Goal: Information Seeking & Learning: Learn about a topic

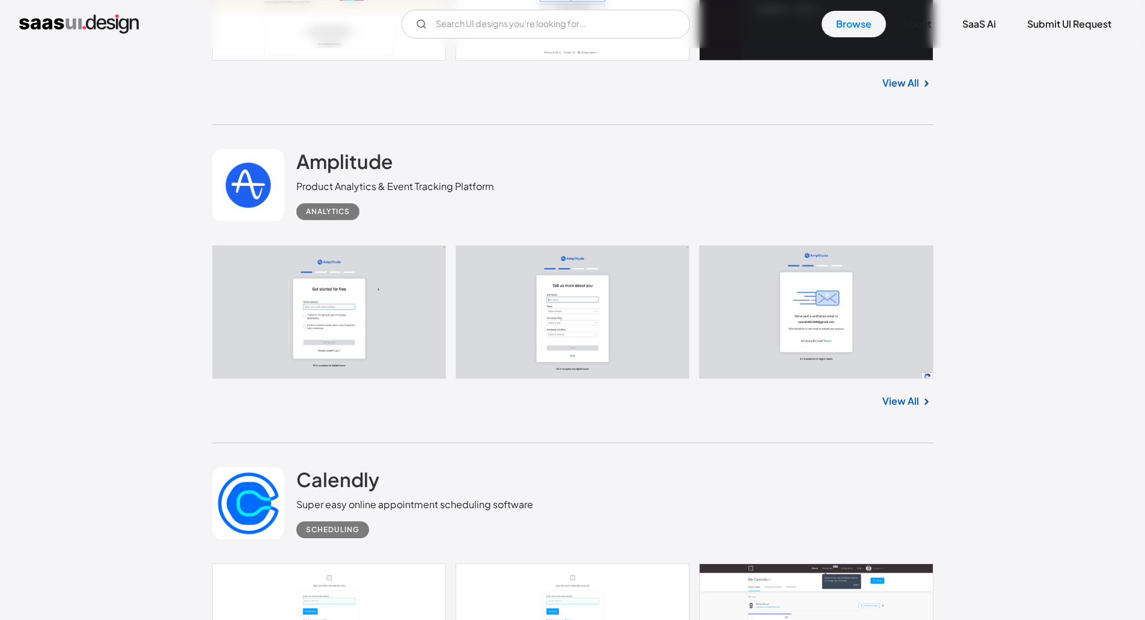
scroll to position [10577, 0]
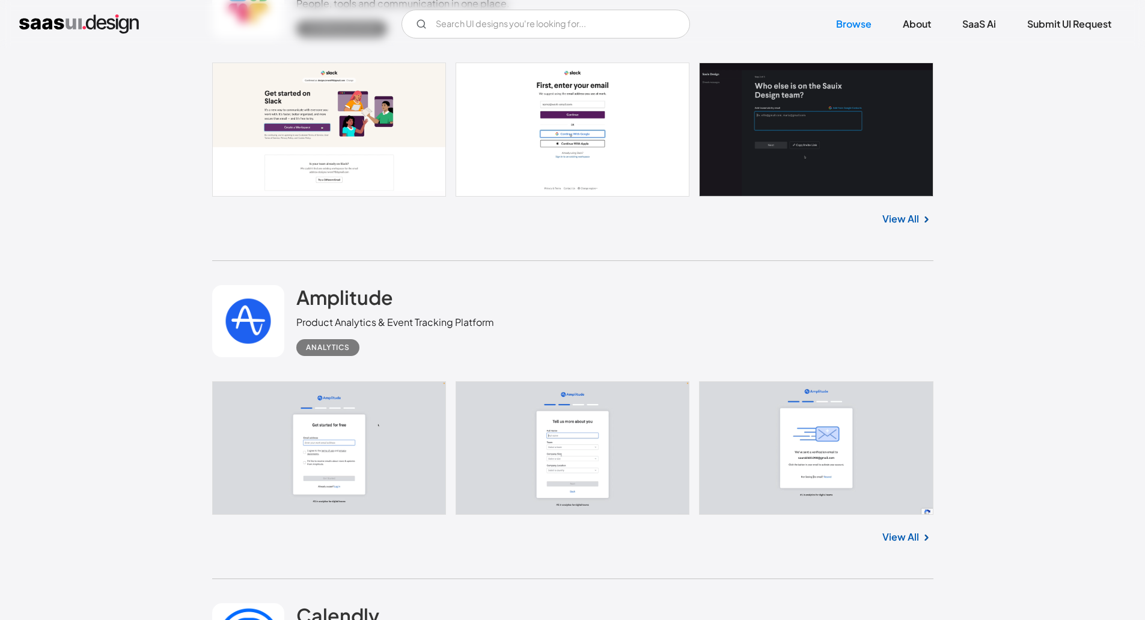
click at [926, 533] on img at bounding box center [926, 537] width 14 height 14
click at [922, 537] on img at bounding box center [926, 537] width 14 height 14
click at [909, 538] on link "View All" at bounding box center [900, 536] width 37 height 14
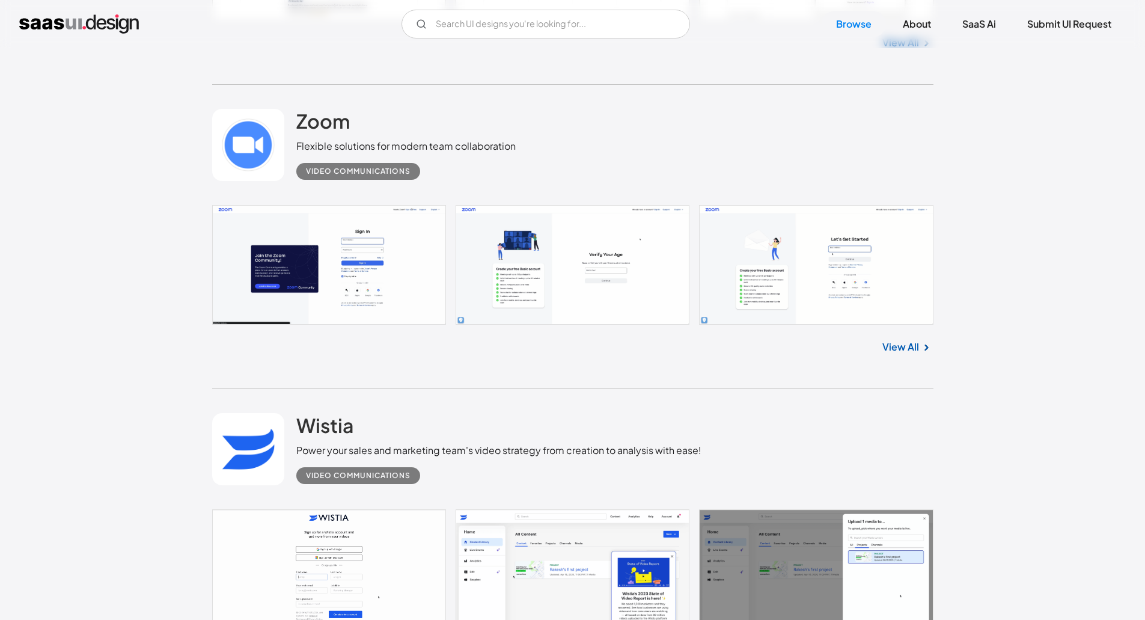
scroll to position [13942, 0]
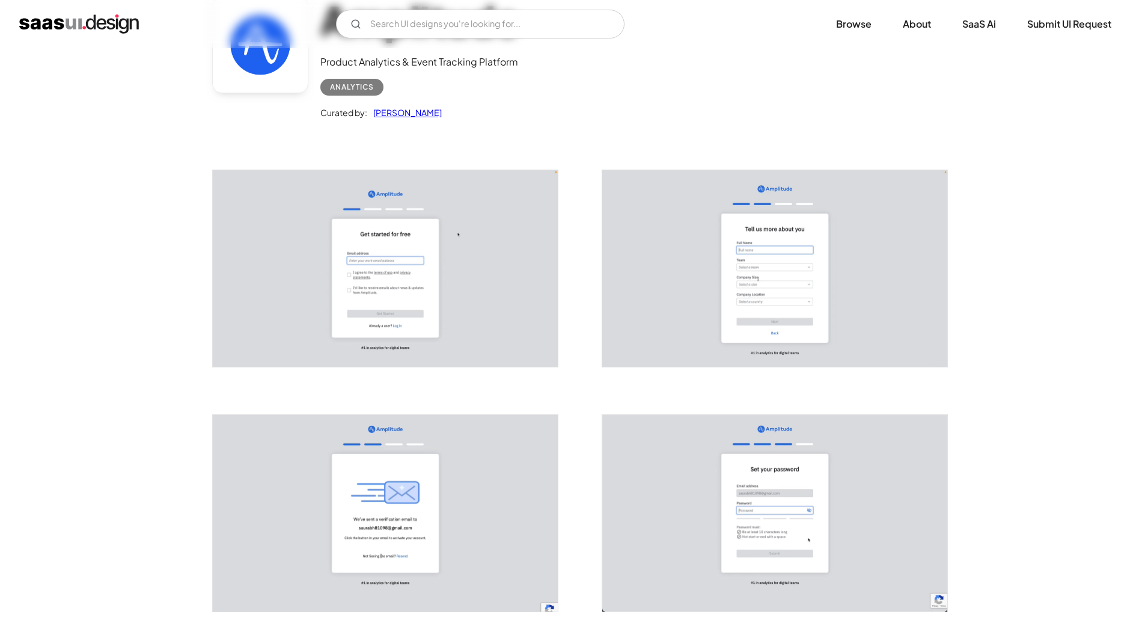
scroll to position [120, 0]
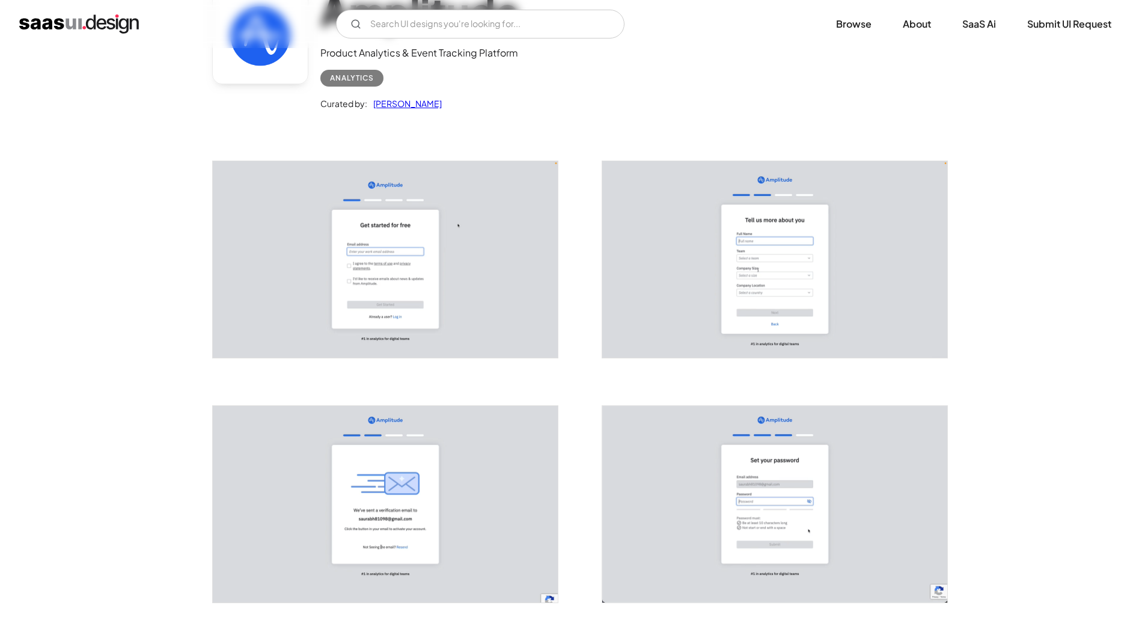
click at [425, 285] on img "open lightbox" at bounding box center [385, 259] width 345 height 197
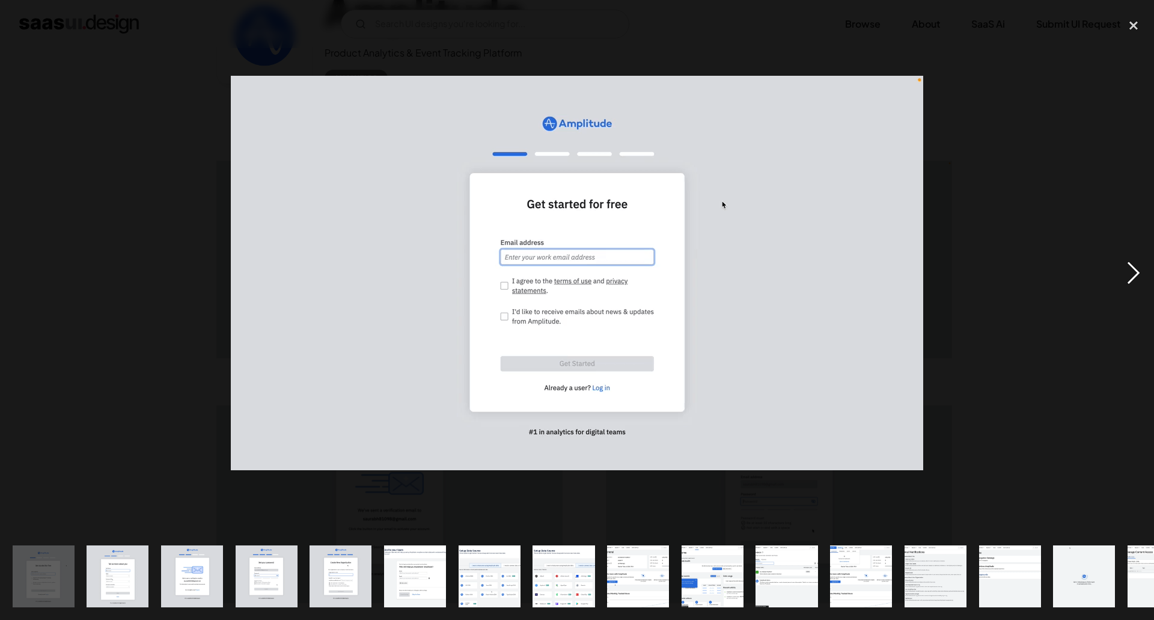
click at [1144, 273] on div "next image" at bounding box center [1133, 273] width 41 height 520
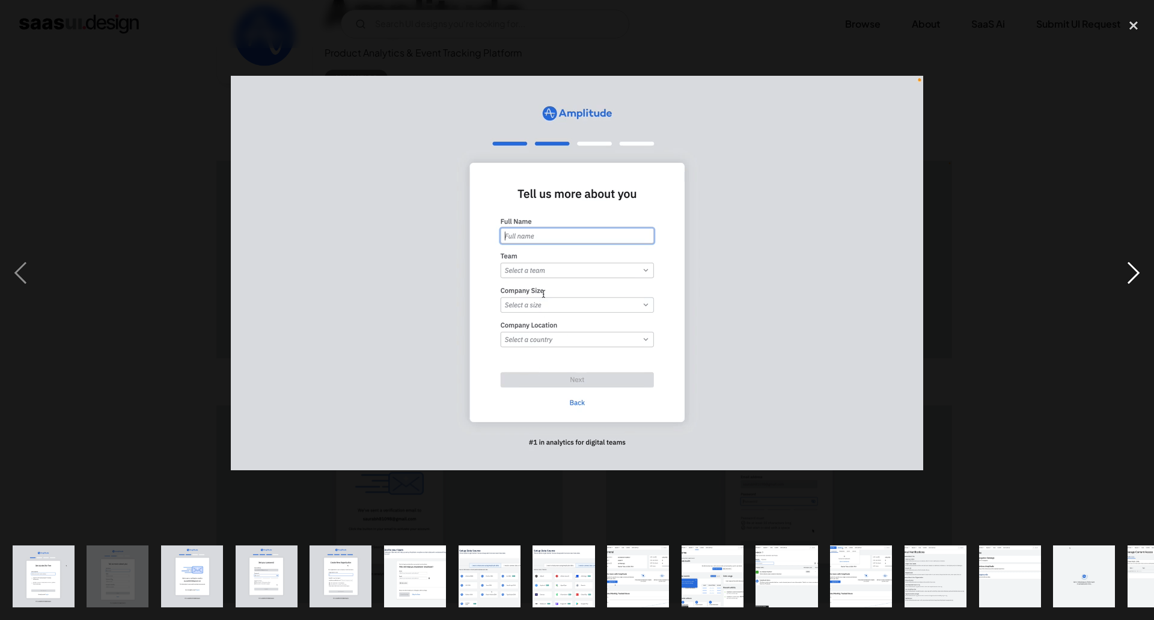
click at [1144, 273] on div "next image" at bounding box center [1133, 273] width 41 height 520
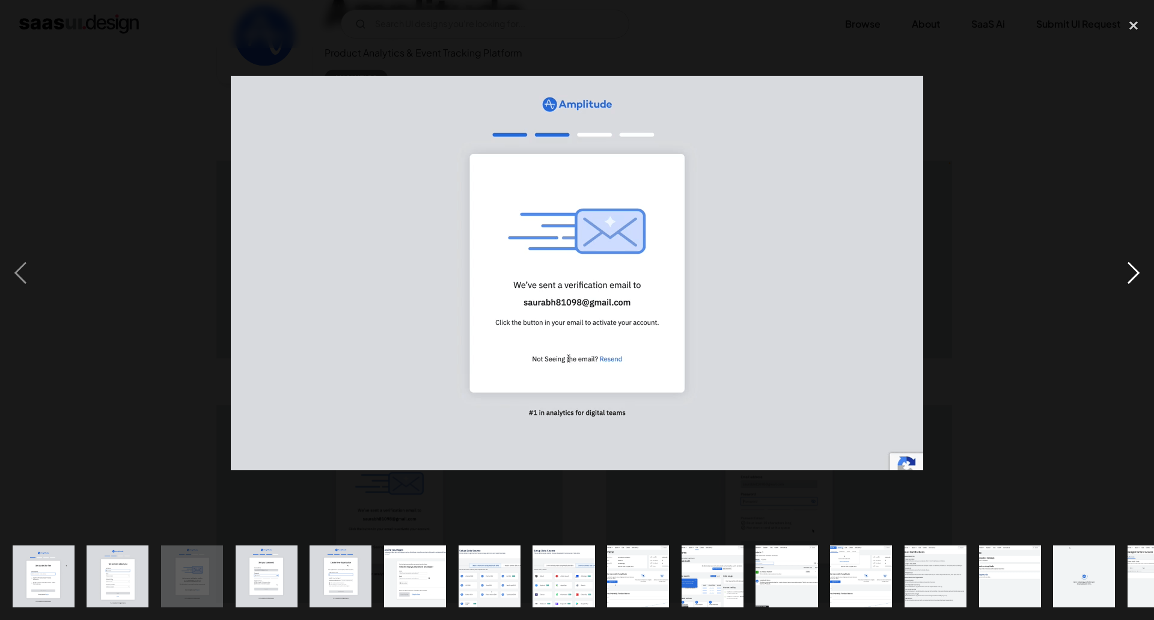
click at [1144, 273] on div "next image" at bounding box center [1133, 273] width 41 height 520
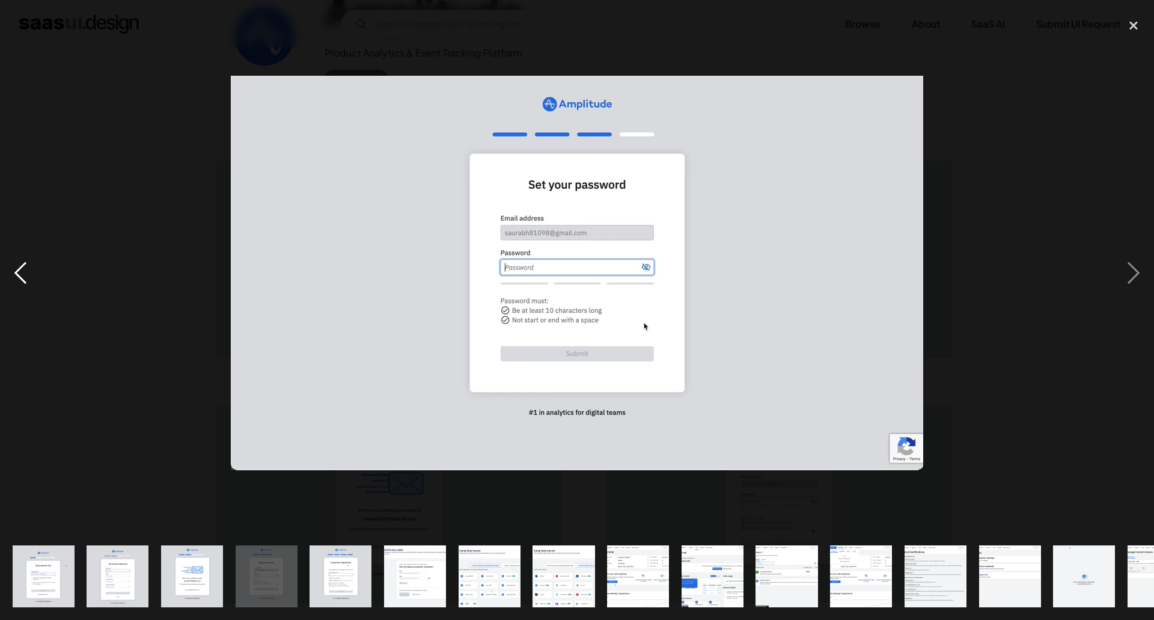
click at [34, 273] on div "previous image" at bounding box center [20, 273] width 41 height 520
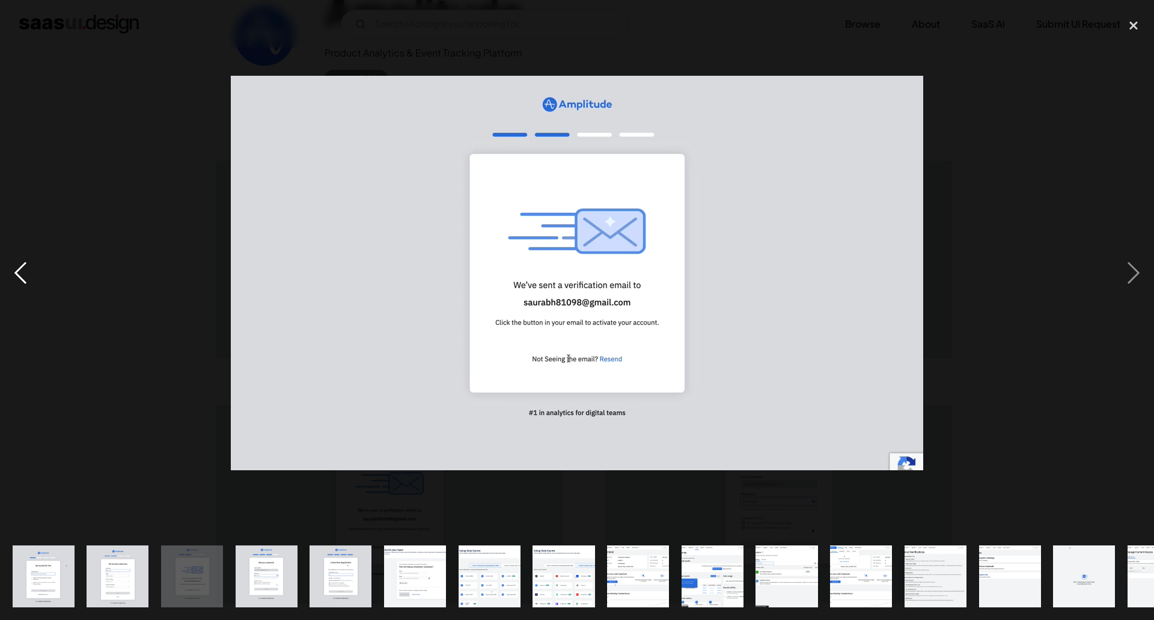
click at [34, 274] on div "previous image" at bounding box center [20, 273] width 41 height 520
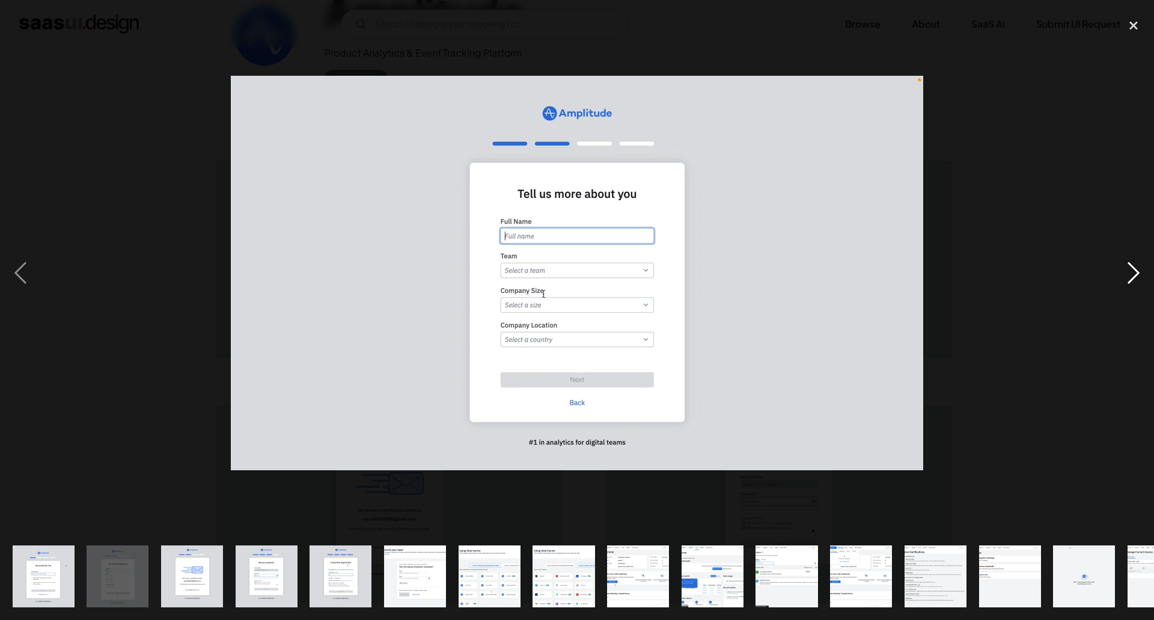
click at [1136, 289] on div "next image" at bounding box center [1133, 273] width 41 height 520
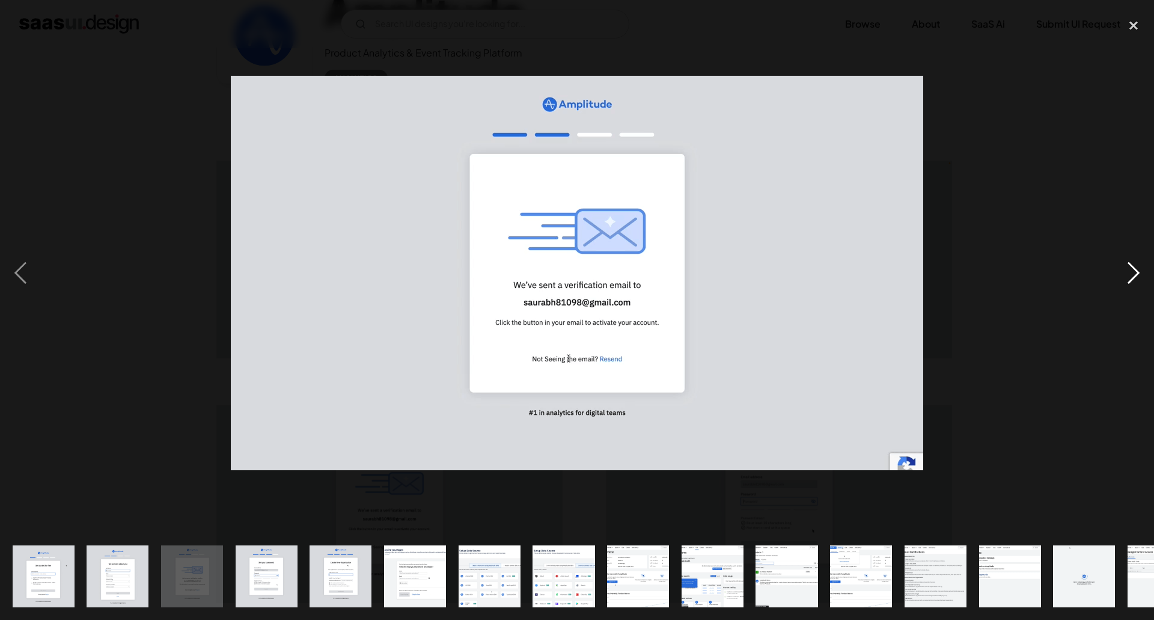
click at [1136, 289] on div "next image" at bounding box center [1133, 273] width 41 height 520
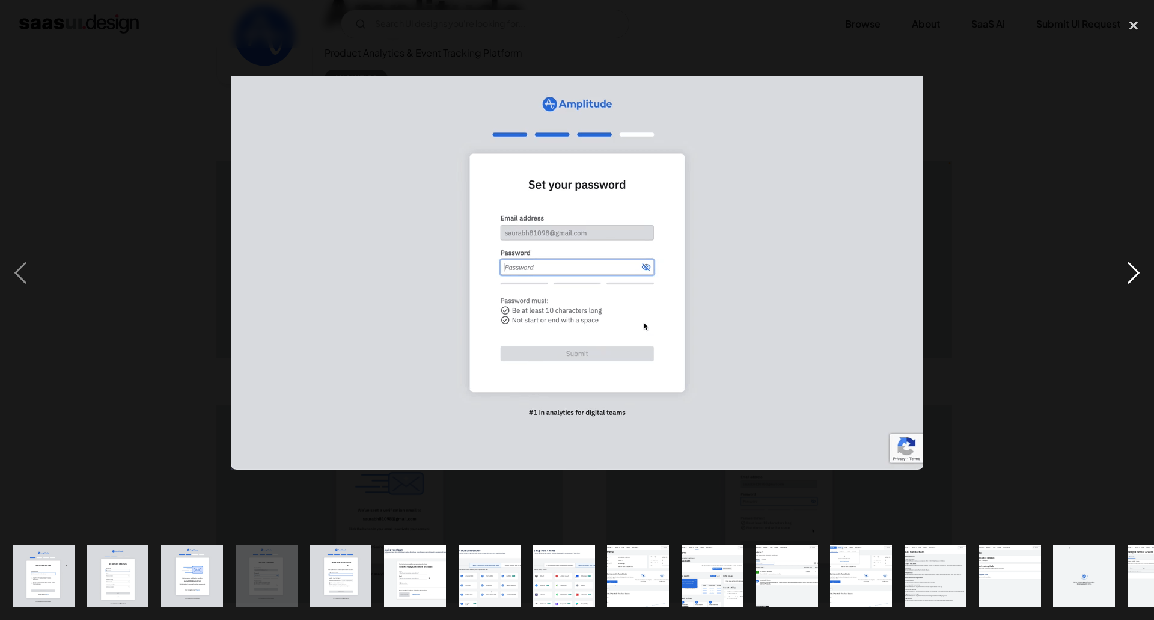
click at [1136, 289] on div "next image" at bounding box center [1133, 273] width 41 height 520
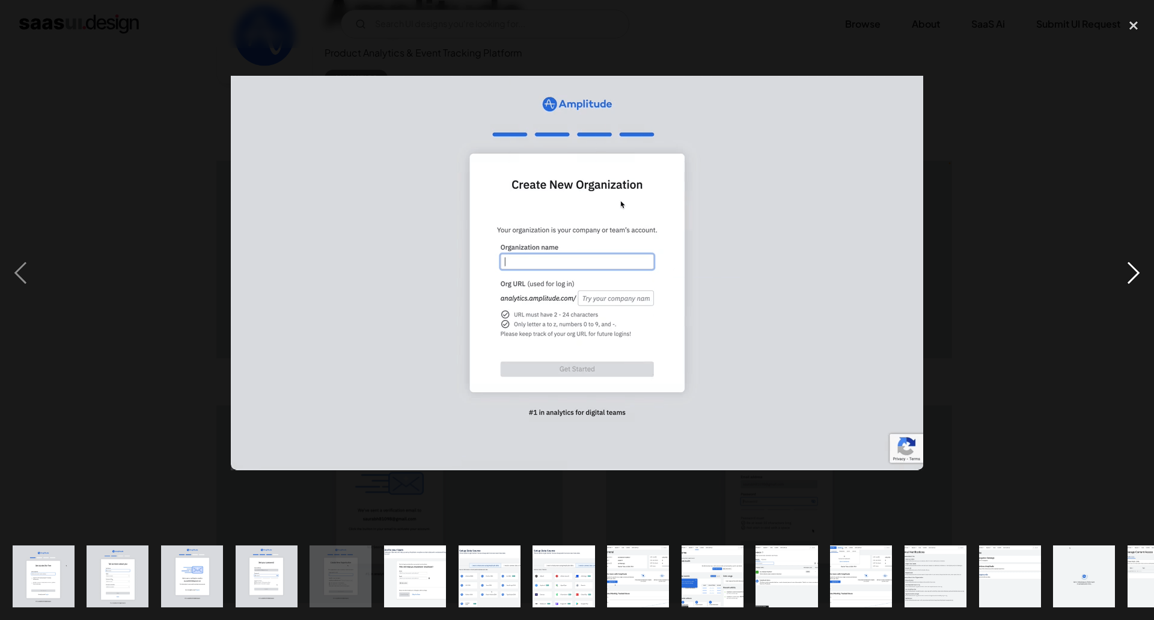
click at [1136, 289] on div "next image" at bounding box center [1133, 273] width 41 height 520
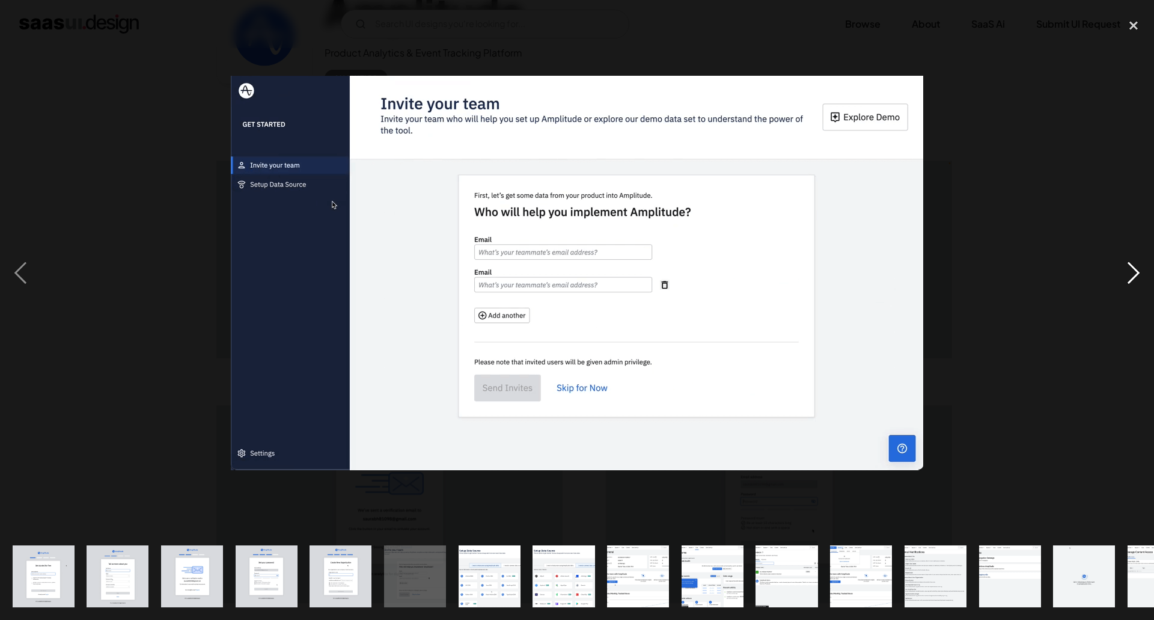
click at [1136, 289] on div "next image" at bounding box center [1133, 273] width 41 height 520
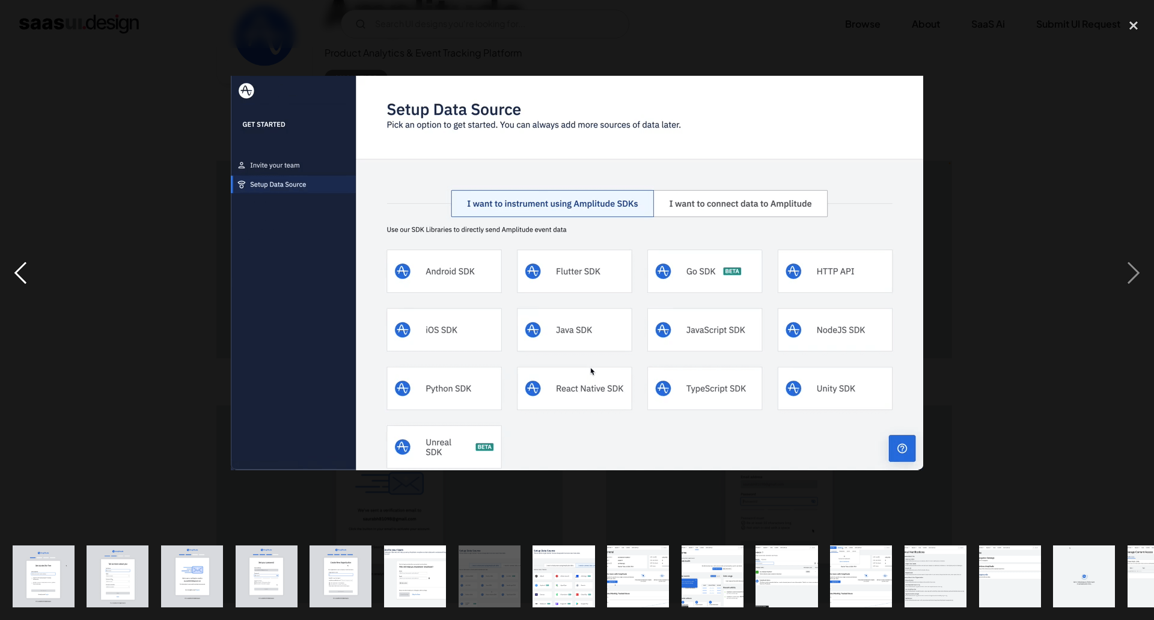
click at [28, 269] on div "previous image" at bounding box center [20, 273] width 41 height 520
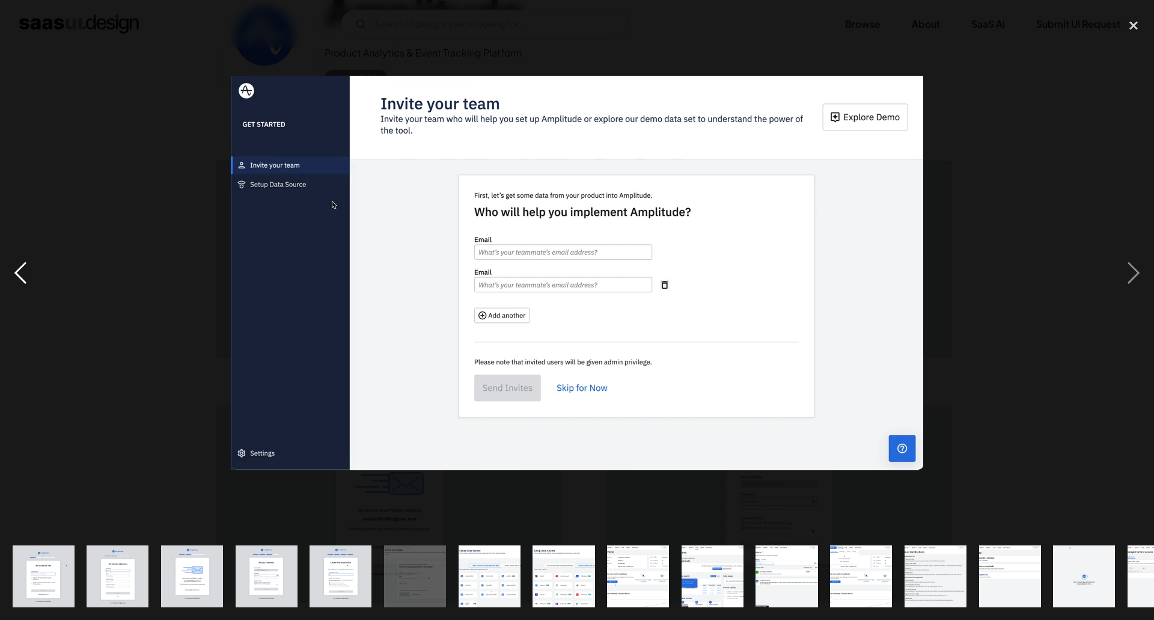
click at [28, 269] on div "previous image" at bounding box center [20, 273] width 41 height 520
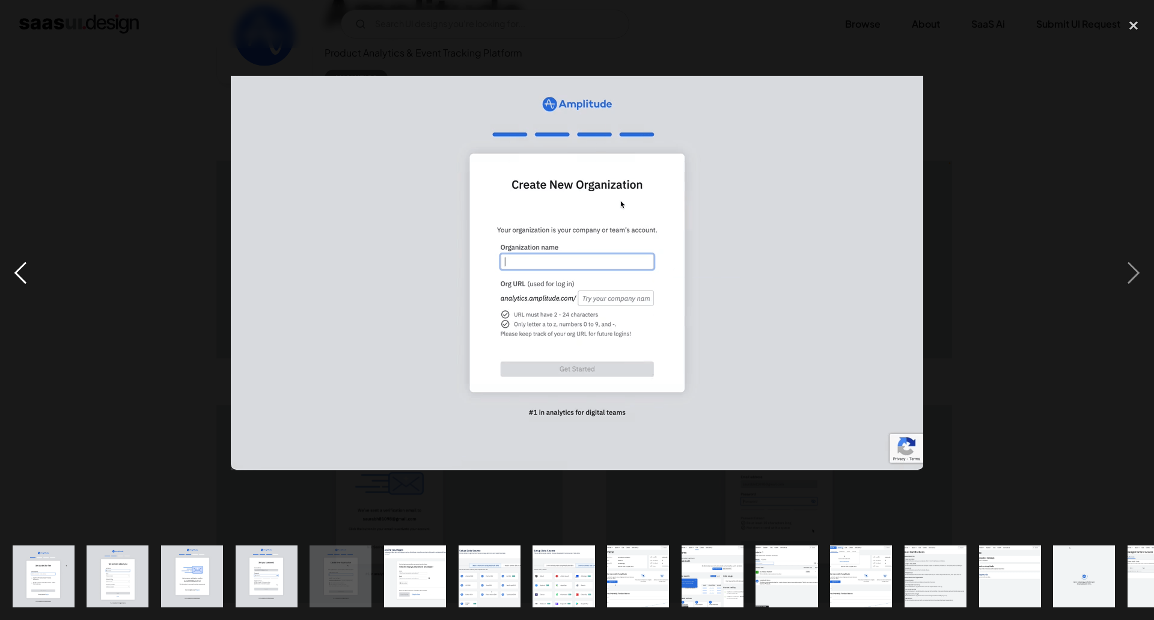
click at [28, 269] on div "previous image" at bounding box center [20, 273] width 41 height 520
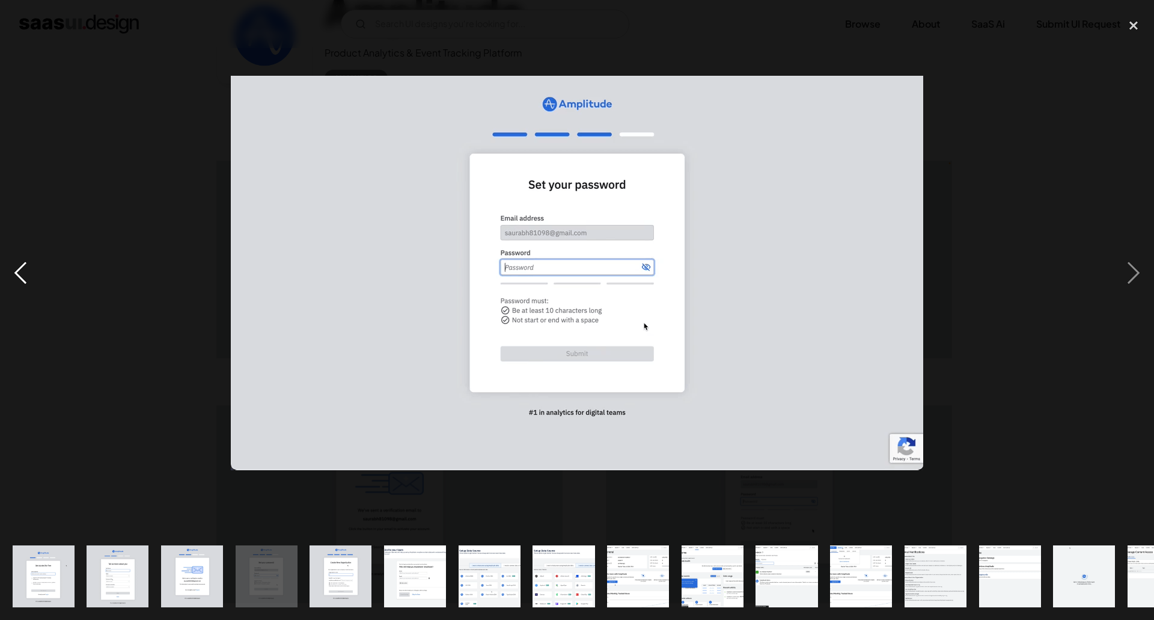
click at [28, 269] on div "previous image" at bounding box center [20, 273] width 41 height 520
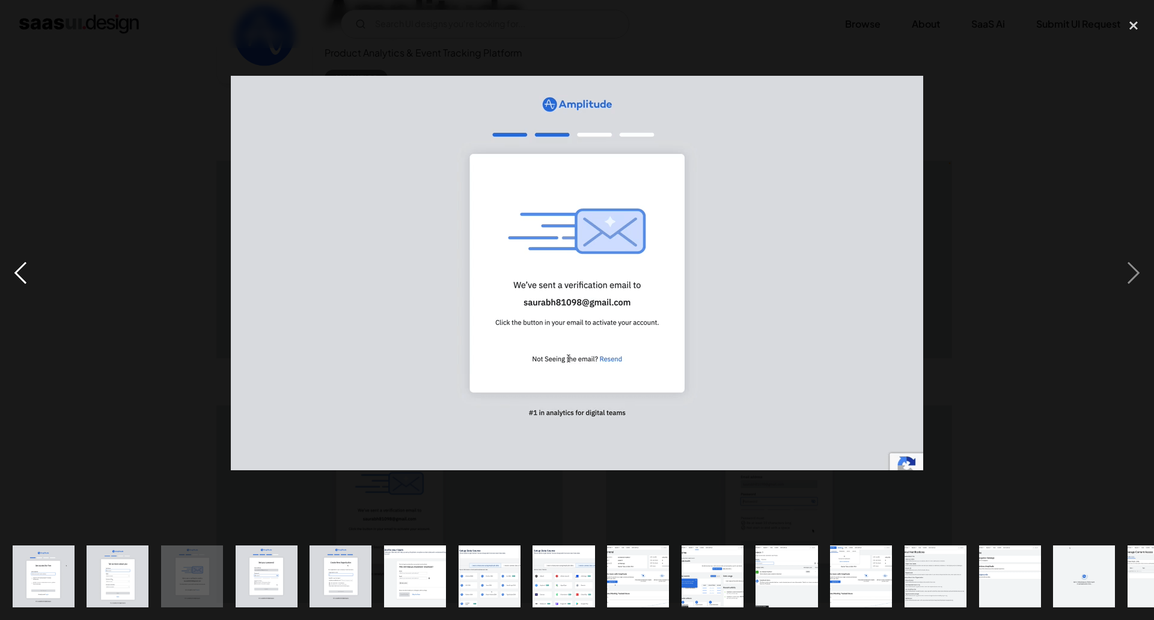
click at [28, 269] on div "previous image" at bounding box center [20, 273] width 41 height 520
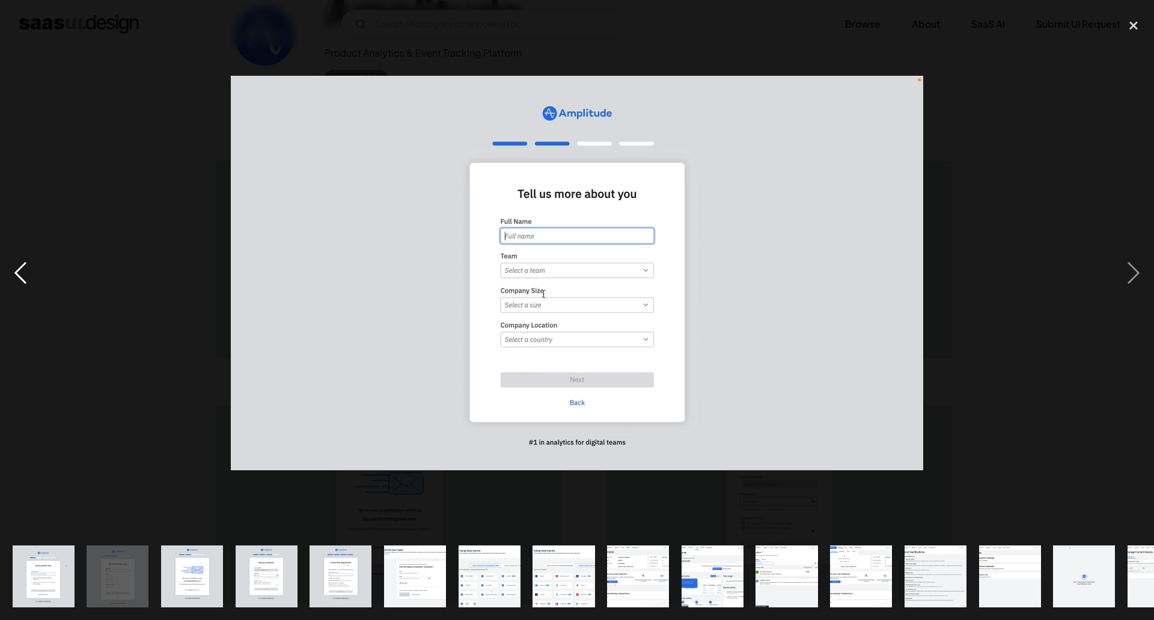
click at [29, 267] on div "previous image" at bounding box center [20, 273] width 41 height 520
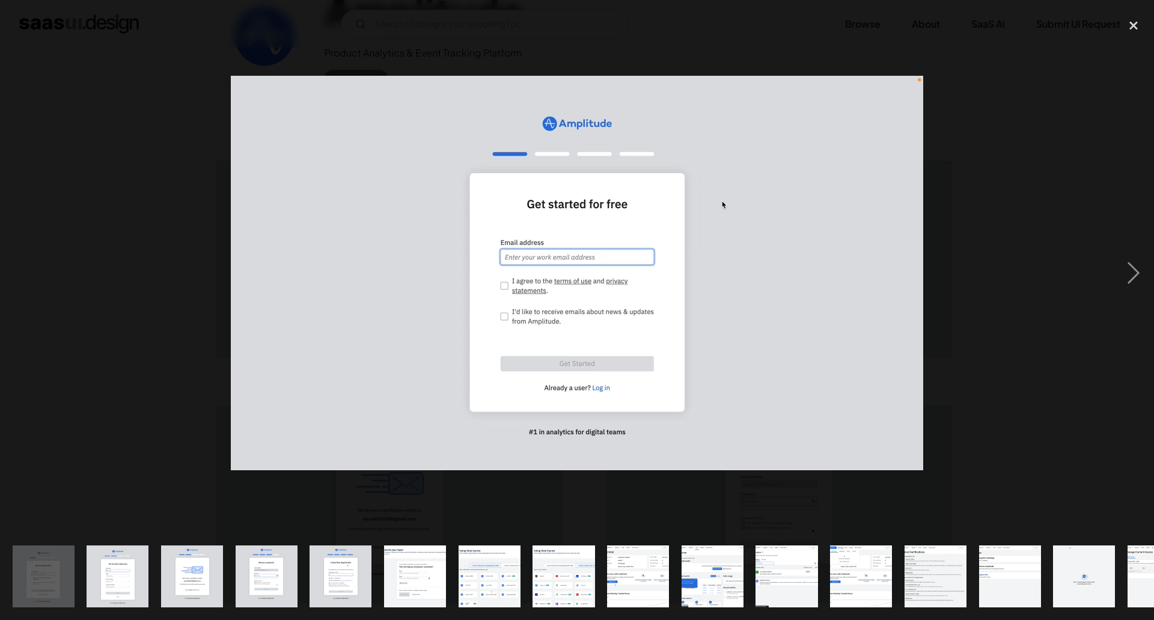
click at [29, 267] on div "previous image" at bounding box center [20, 273] width 41 height 520
click at [1144, 266] on div "next image" at bounding box center [1133, 273] width 41 height 520
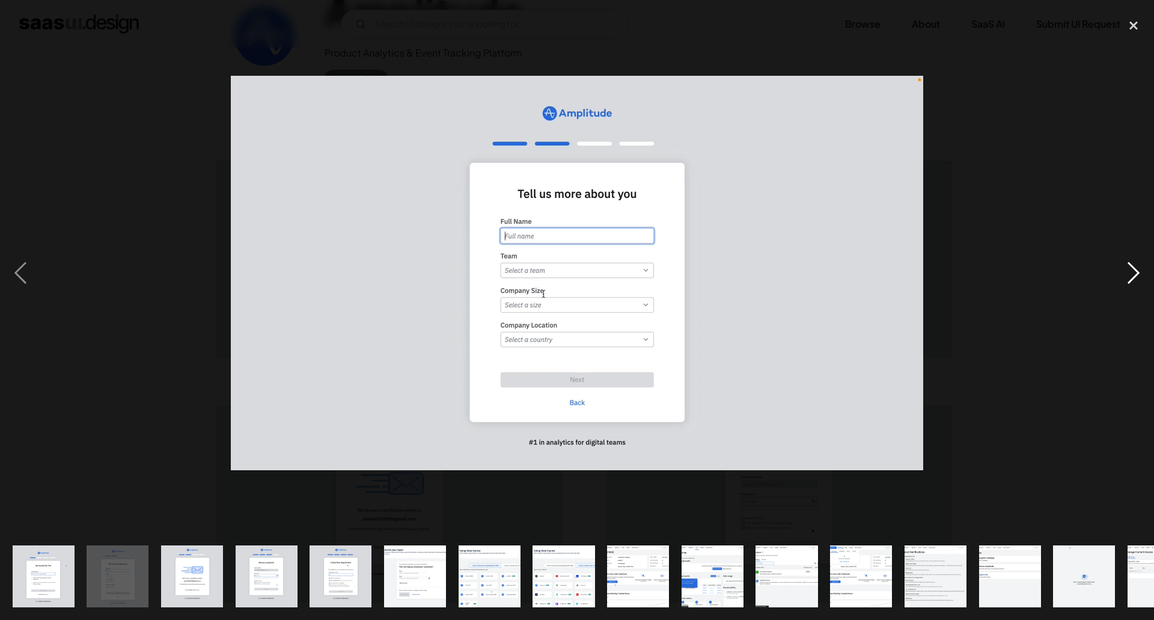
click at [1144, 266] on div "next image" at bounding box center [1133, 273] width 41 height 520
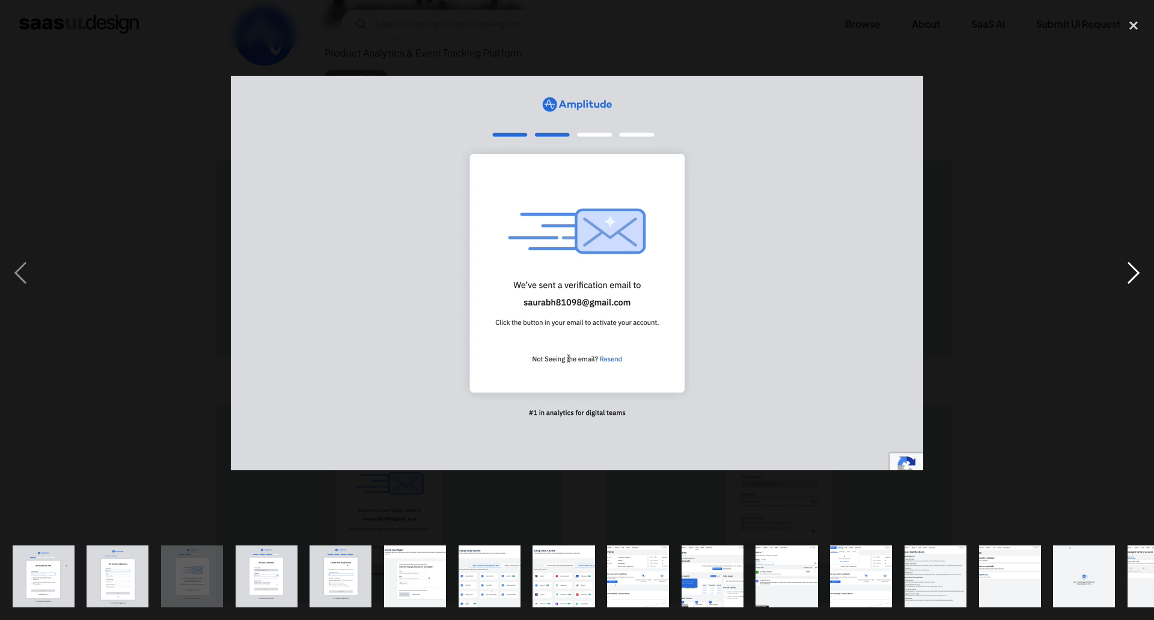
click at [1144, 266] on div "next image" at bounding box center [1133, 273] width 41 height 520
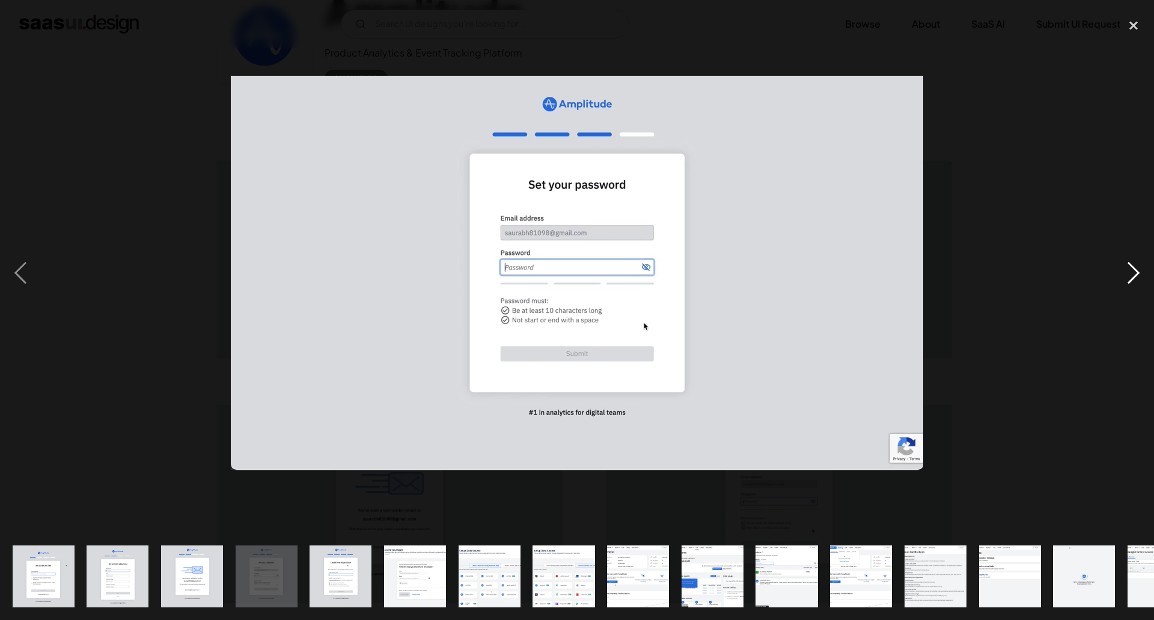
click at [1144, 266] on div "next image" at bounding box center [1133, 273] width 41 height 520
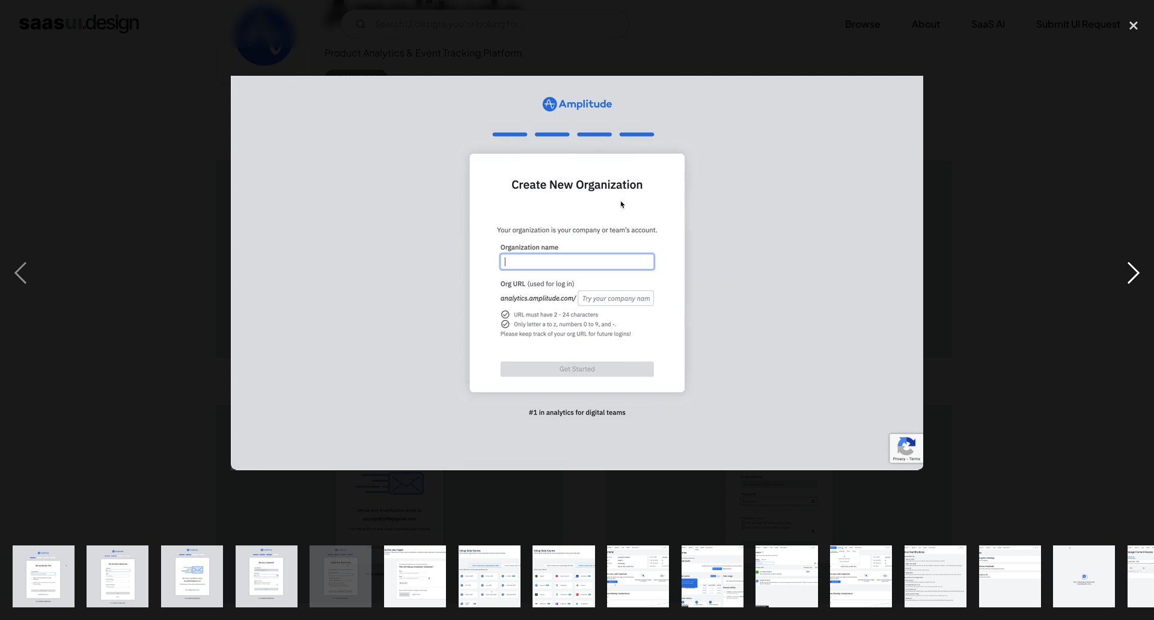
click at [1144, 272] on div "next image" at bounding box center [1133, 273] width 41 height 520
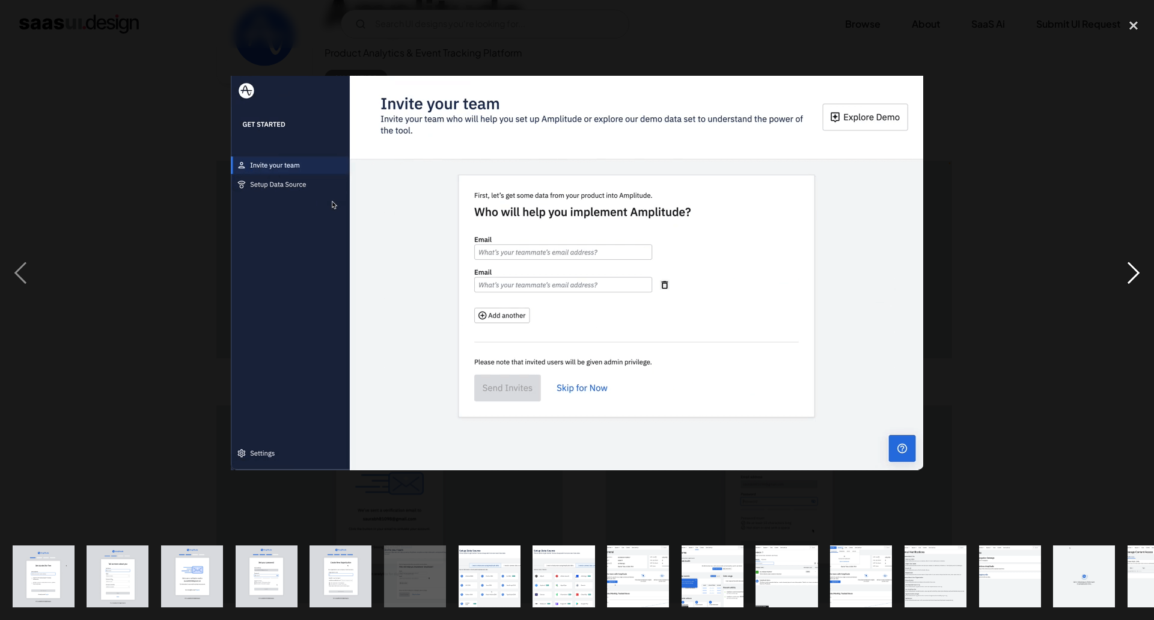
click at [1143, 272] on div "next image" at bounding box center [1133, 273] width 41 height 520
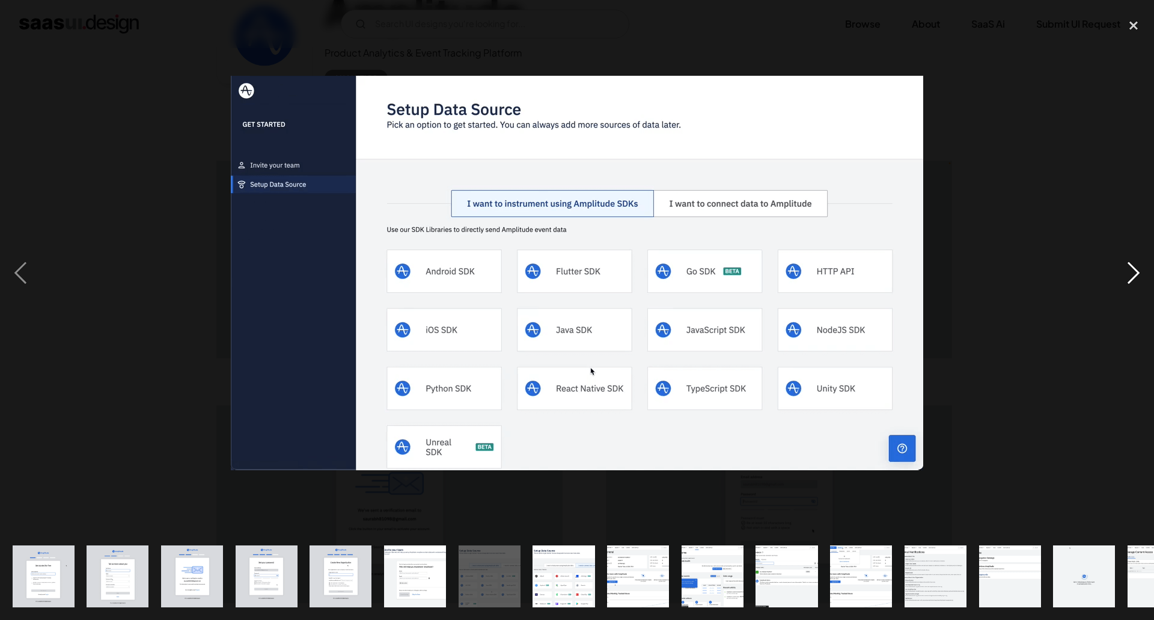
click at [1143, 272] on div "next image" at bounding box center [1133, 273] width 41 height 520
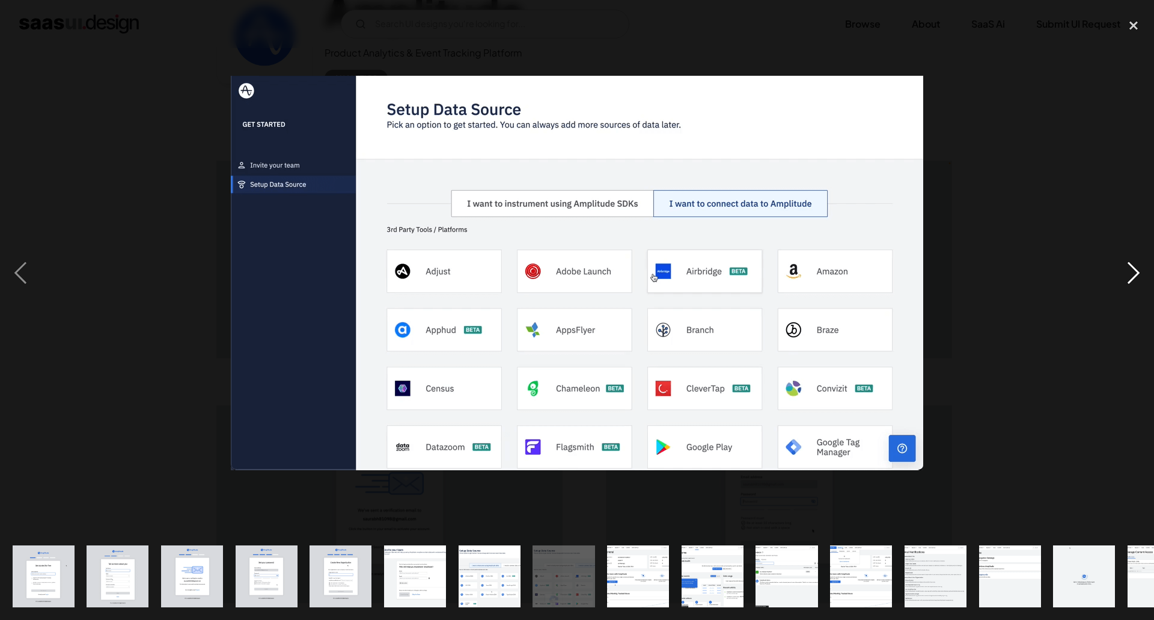
click at [1143, 272] on div "next image" at bounding box center [1133, 273] width 41 height 520
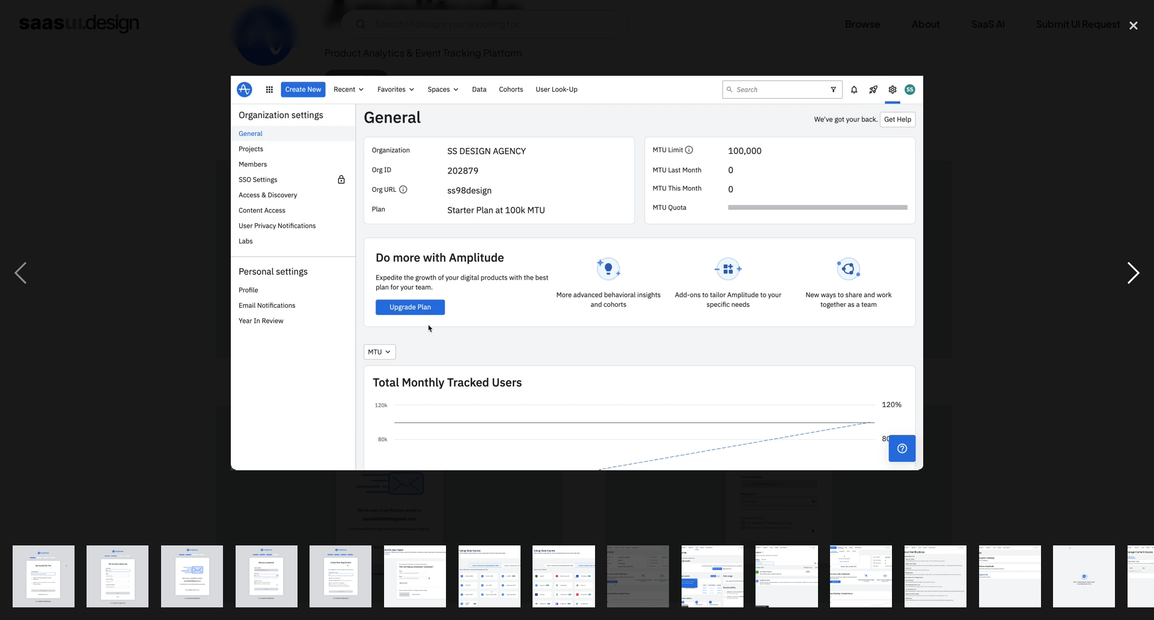
click at [1143, 272] on div "next image" at bounding box center [1133, 273] width 41 height 520
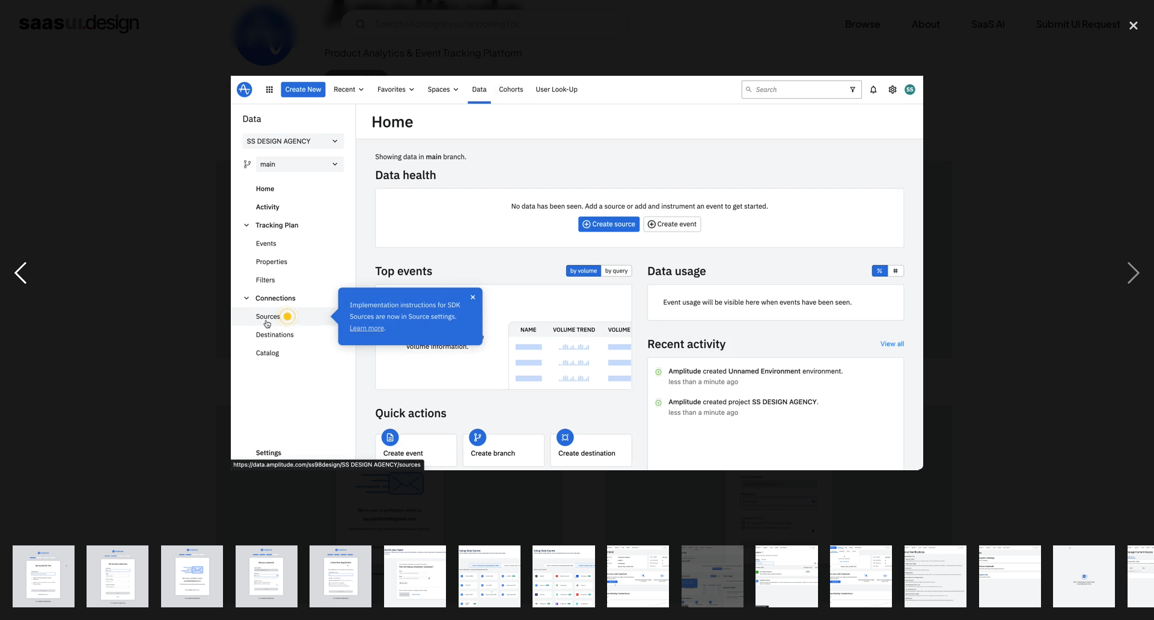
click at [37, 272] on div "previous image" at bounding box center [20, 273] width 41 height 520
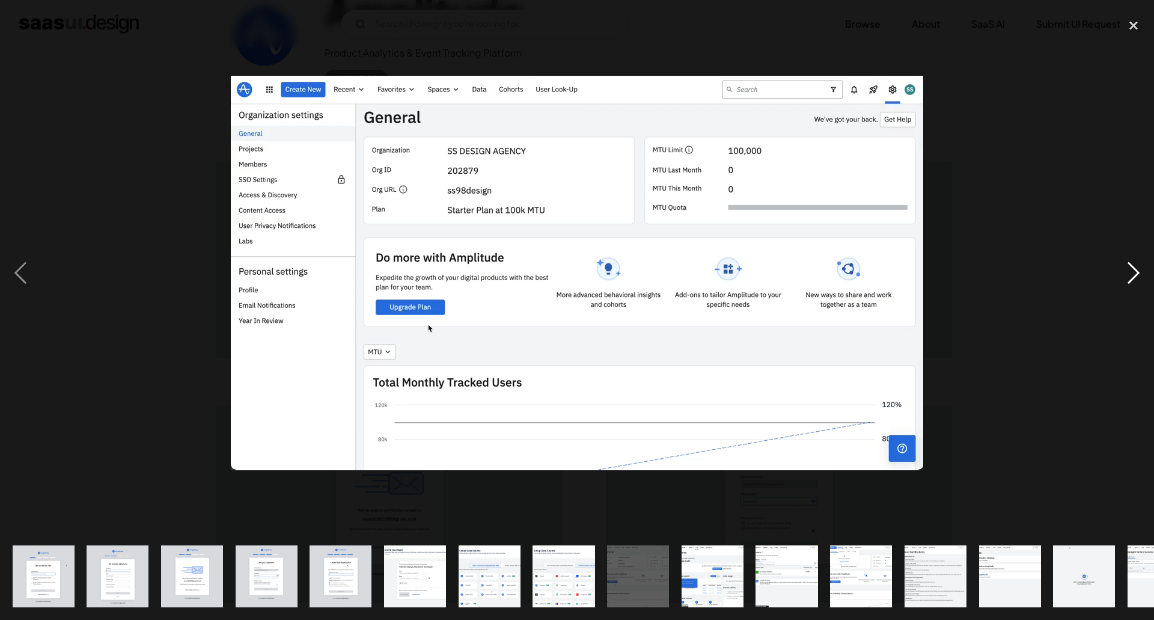
click at [1139, 275] on div "next image" at bounding box center [1133, 273] width 41 height 520
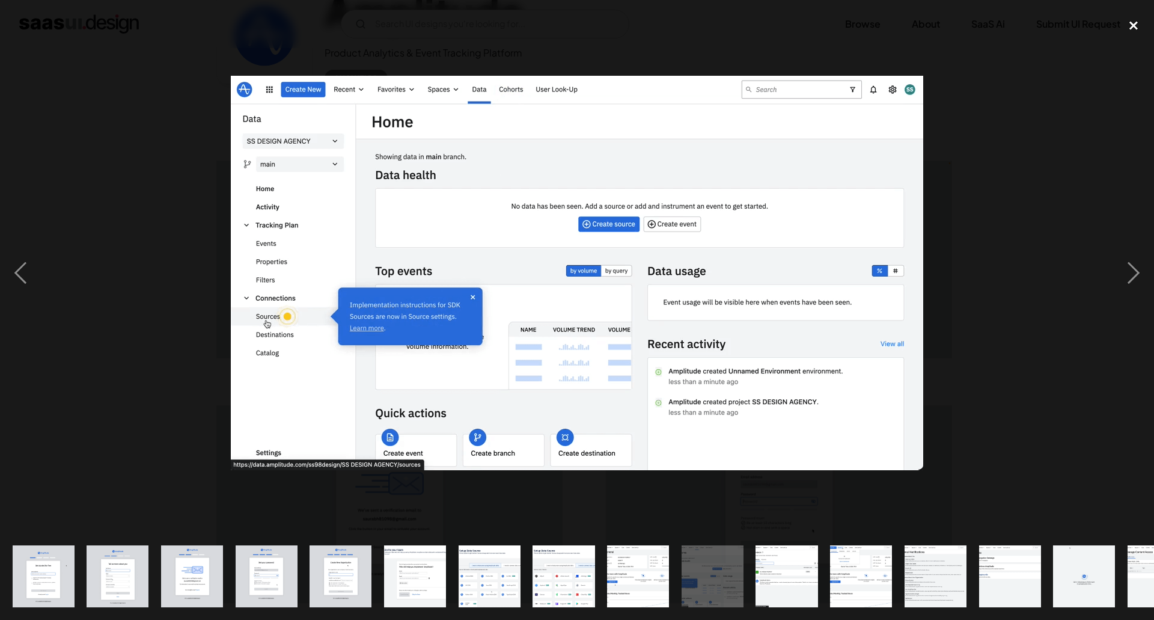
click at [1136, 20] on div "close lightbox" at bounding box center [1133, 26] width 41 height 26
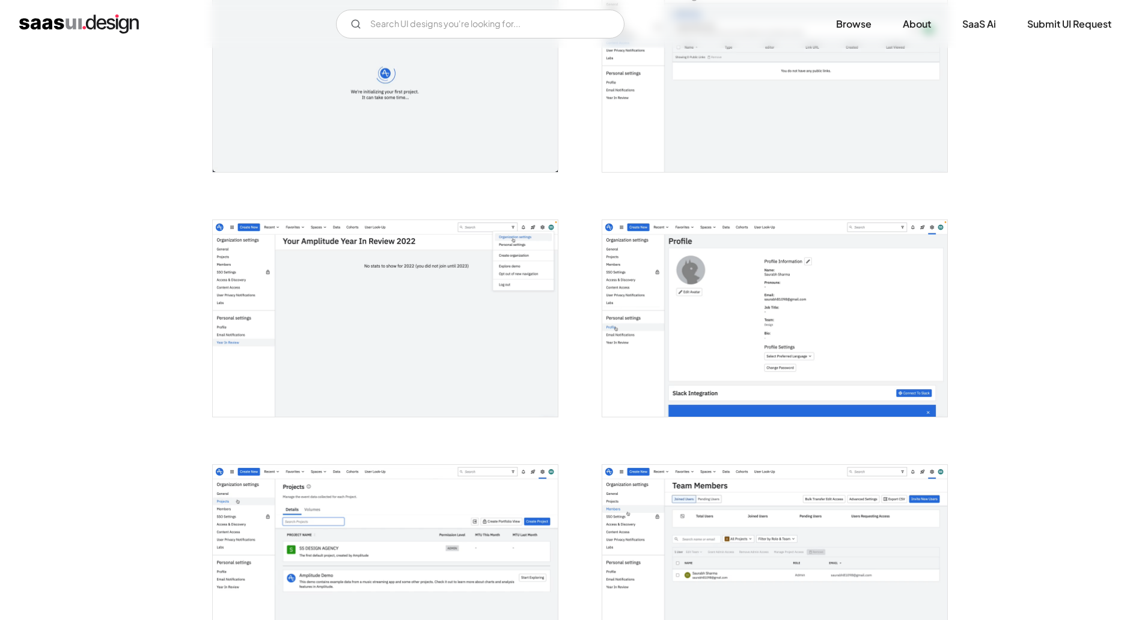
scroll to position [1962, 0]
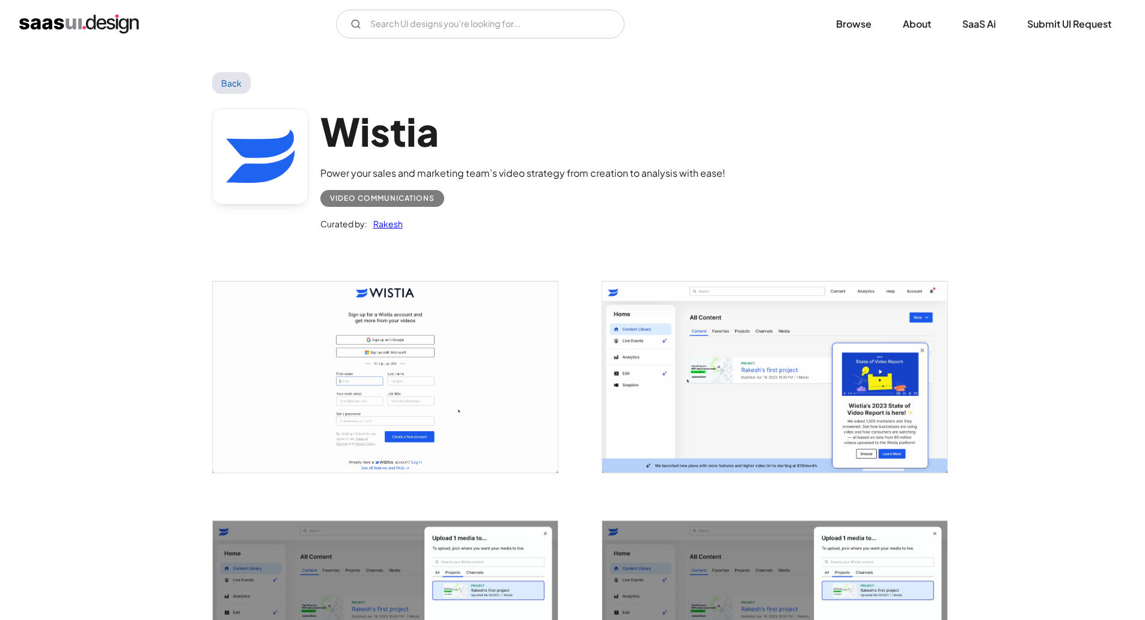
click at [337, 347] on img "open lightbox" at bounding box center [385, 376] width 345 height 191
